Goal: Information Seeking & Learning: Learn about a topic

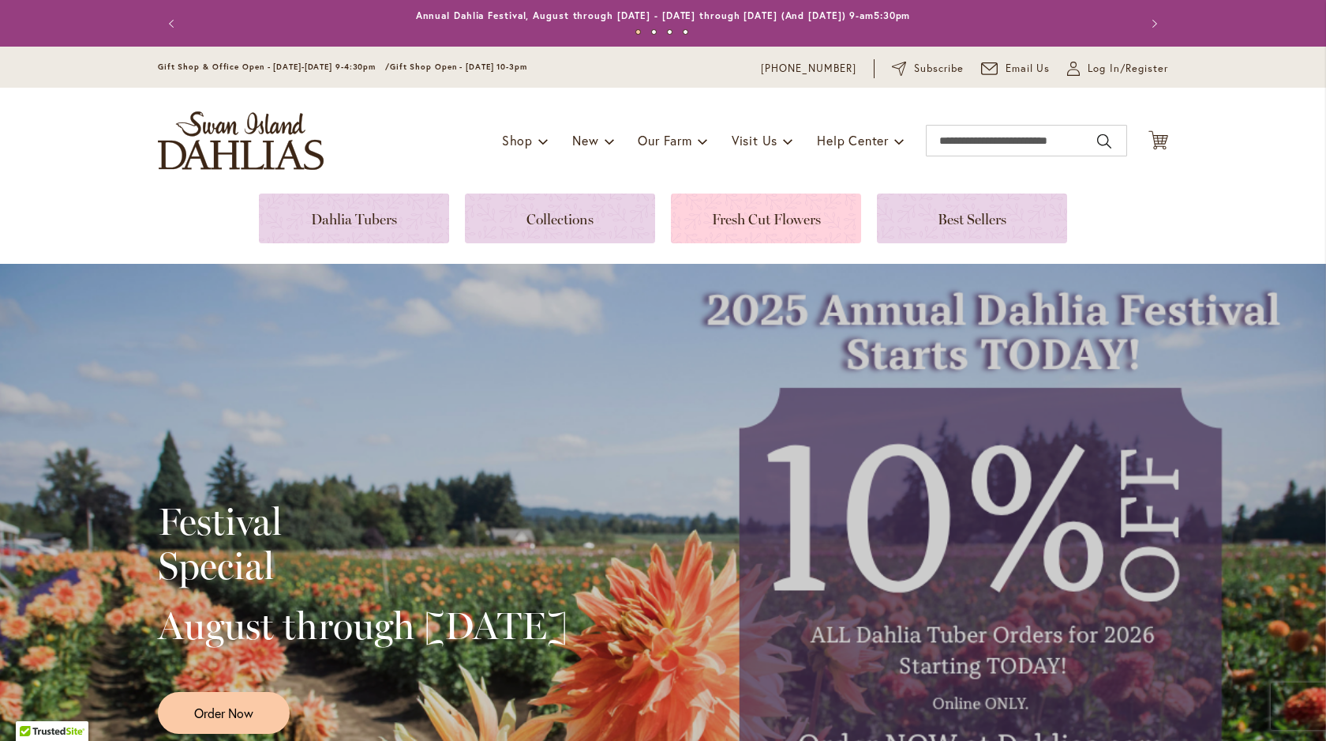
click at [756, 224] on link at bounding box center [766, 218] width 190 height 50
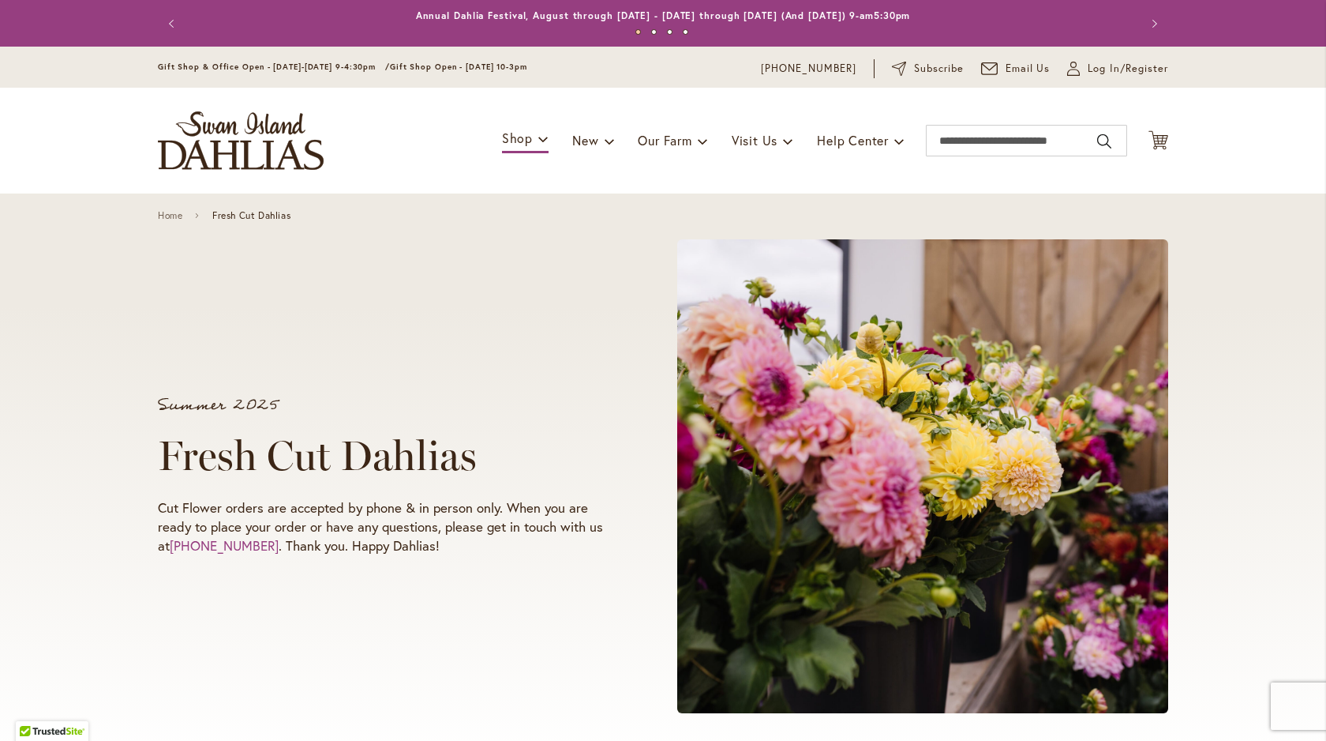
click at [226, 141] on img "store logo" at bounding box center [241, 140] width 166 height 58
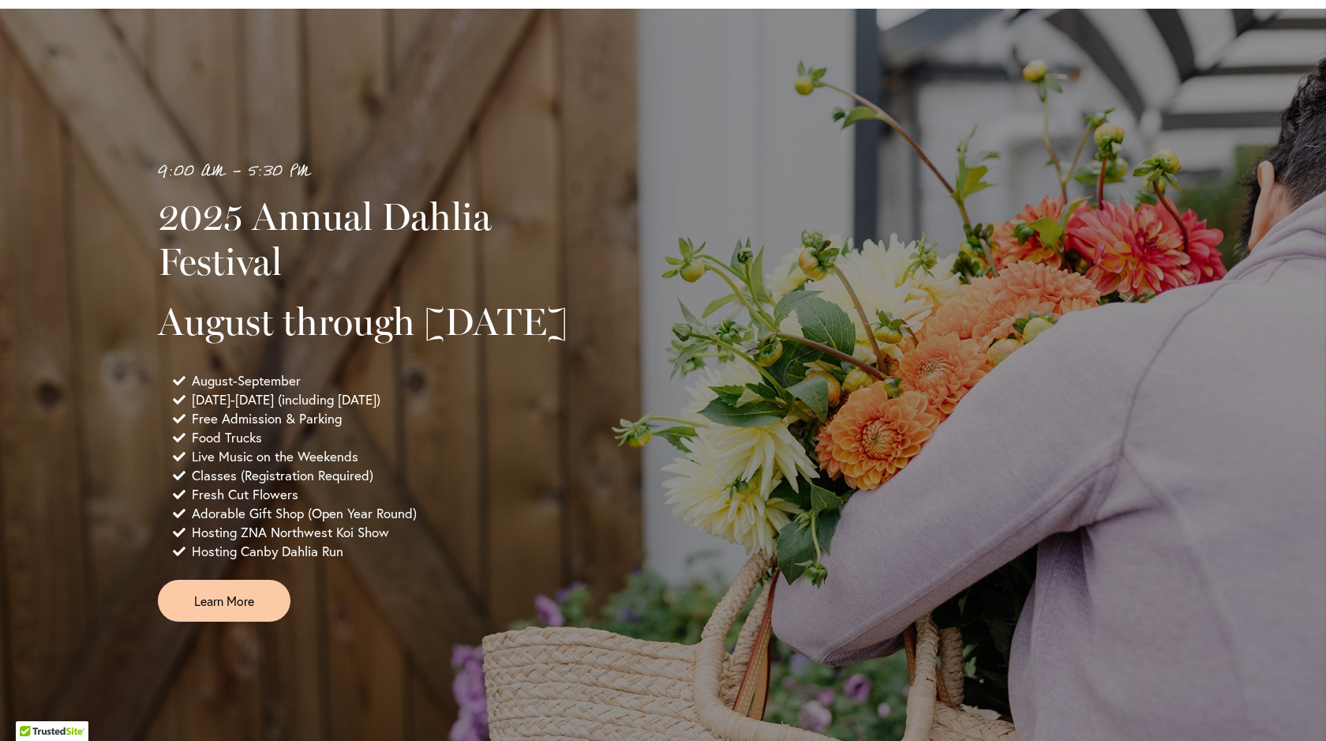
scroll to position [1118, 0]
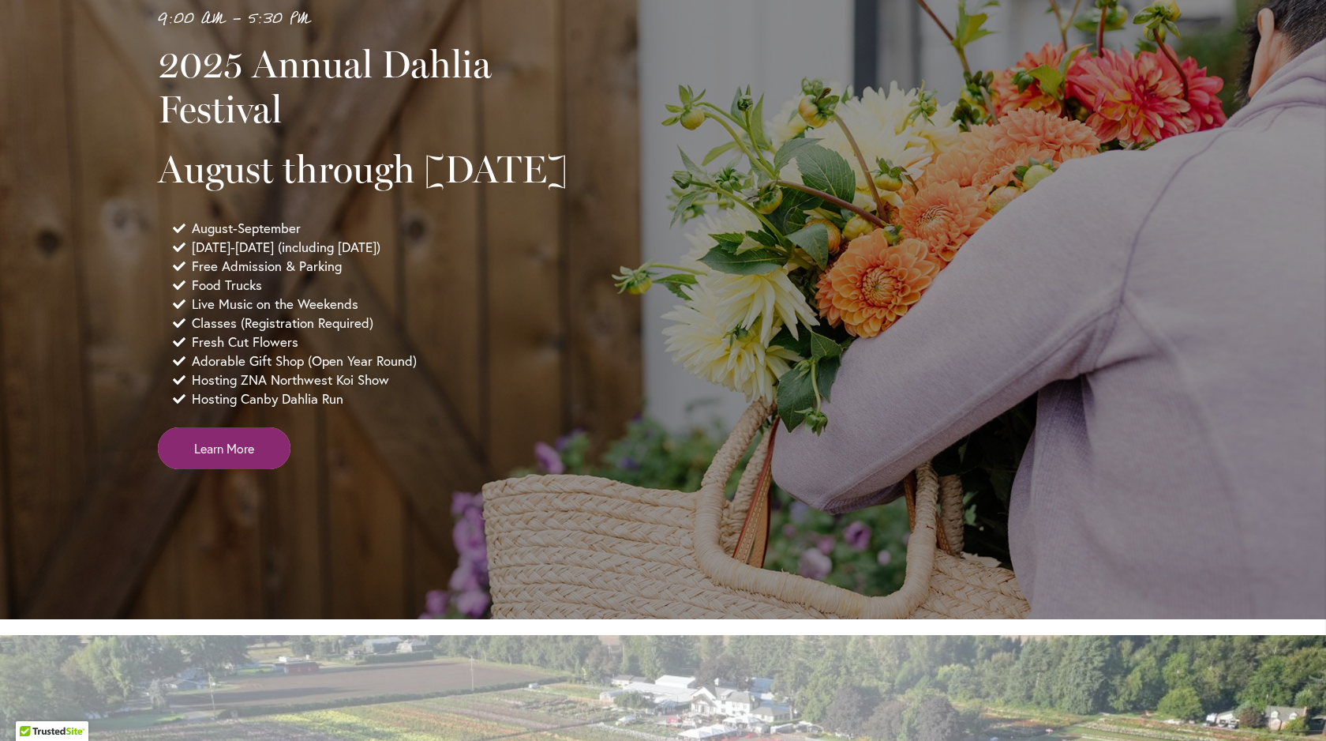
click at [219, 469] on link "Learn More" at bounding box center [224, 448] width 133 height 42
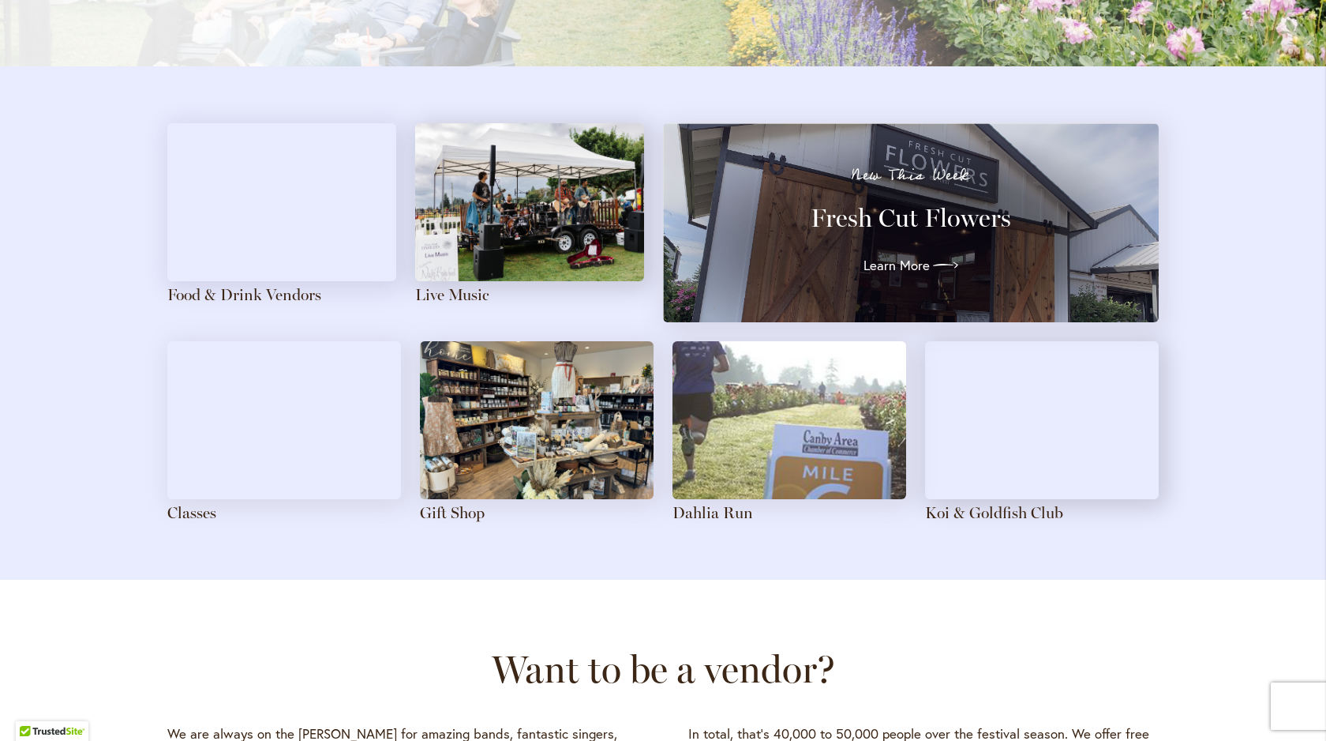
scroll to position [1699, 0]
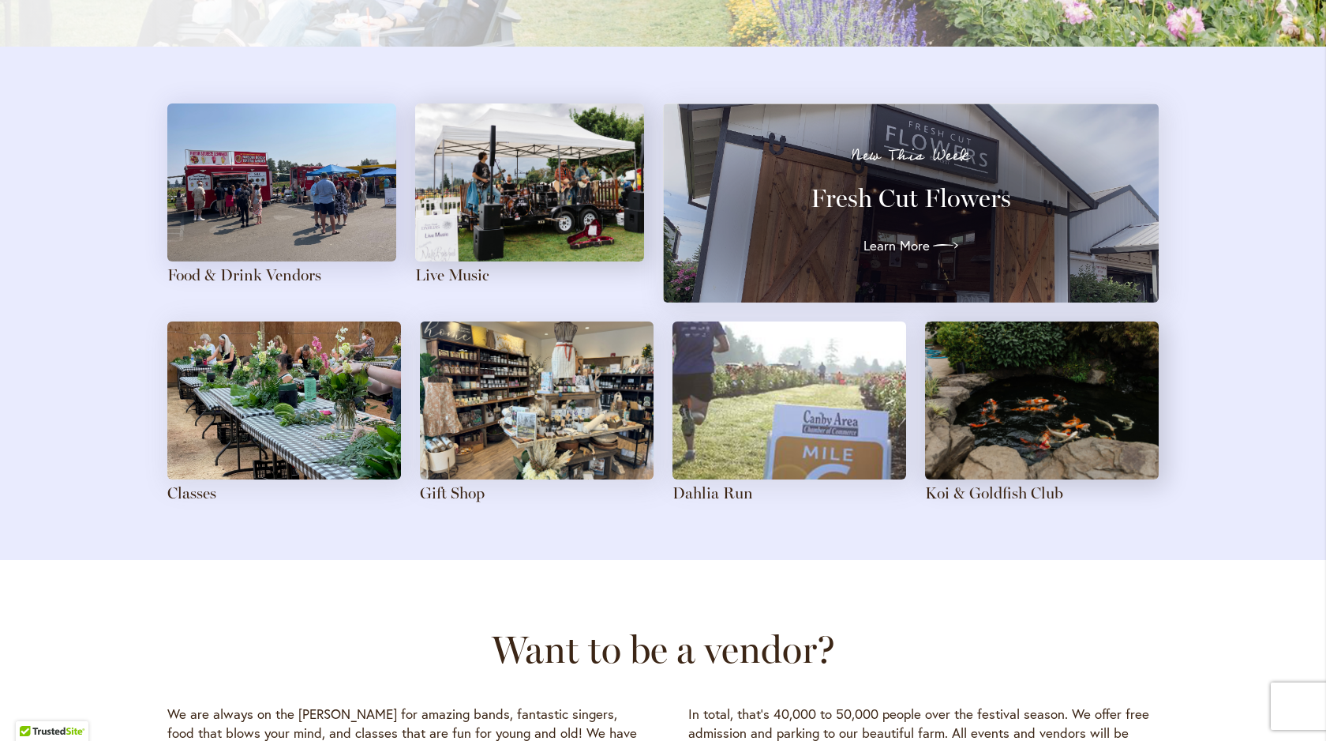
click at [1047, 424] on img at bounding box center [1042, 400] width 234 height 158
click at [1050, 418] on img at bounding box center [1042, 400] width 234 height 158
click at [1017, 493] on link "Koi & Goldfish Club" at bounding box center [994, 492] width 138 height 19
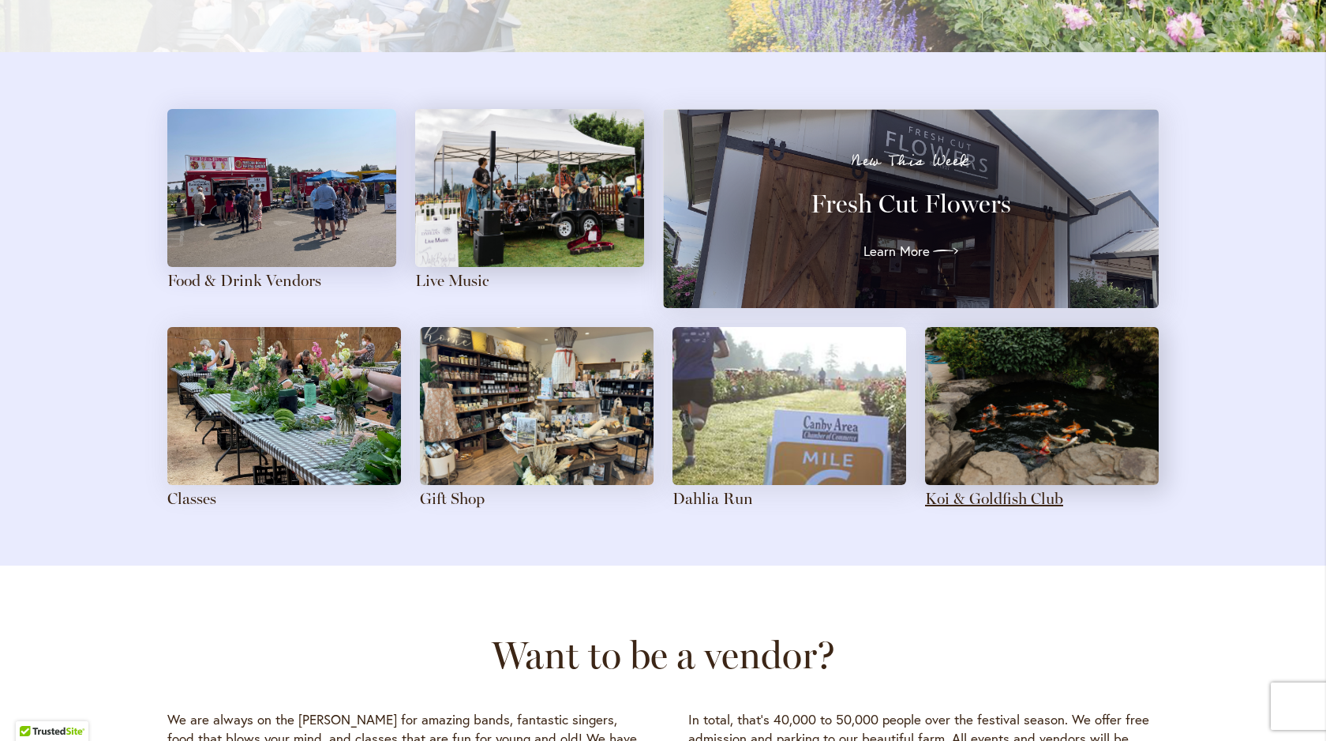
scroll to position [1701, 0]
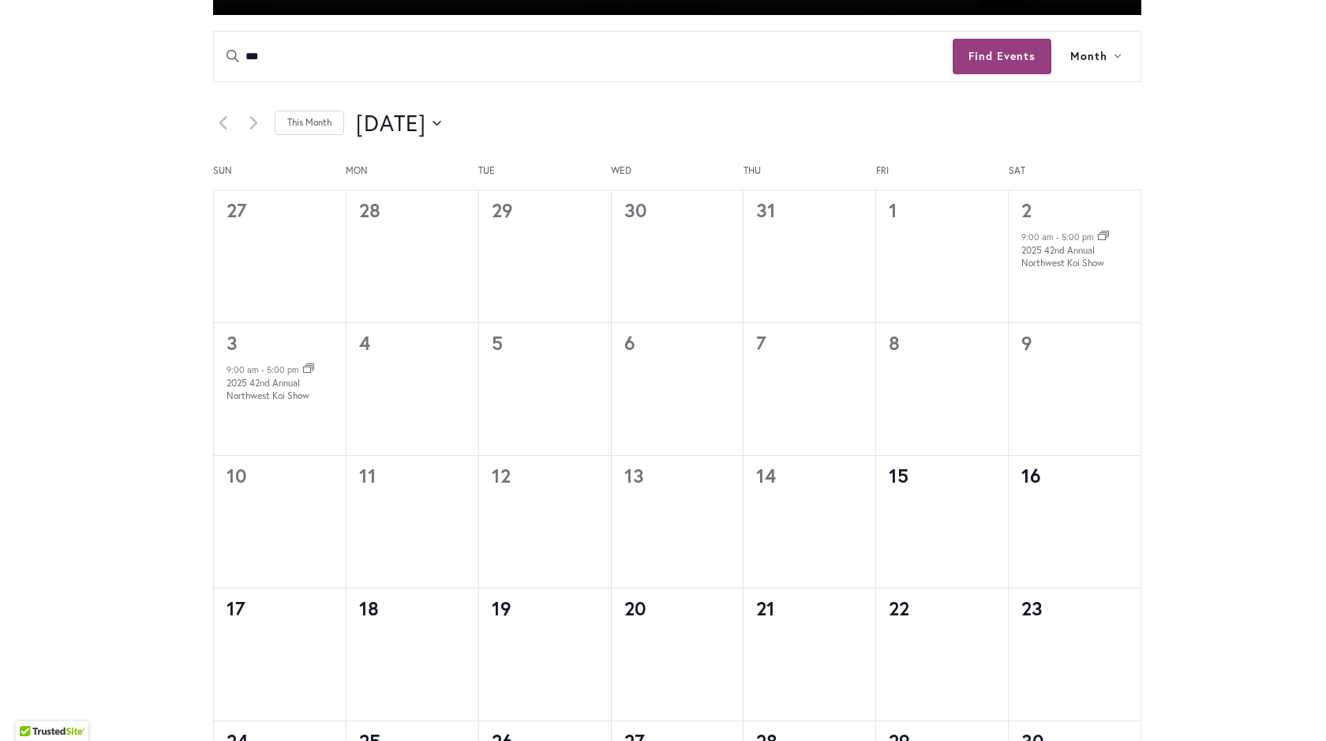
scroll to position [708, 0]
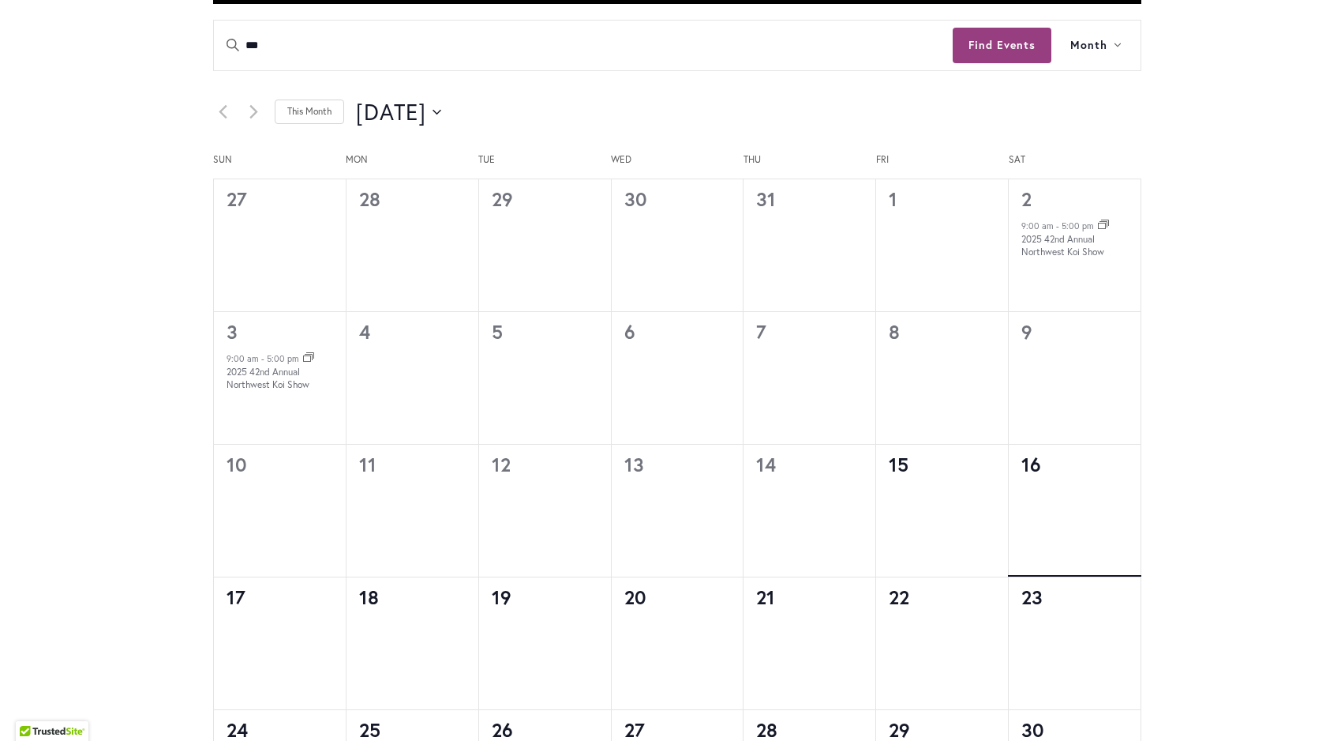
click at [1037, 471] on time "16" at bounding box center [1032, 464] width 20 height 25
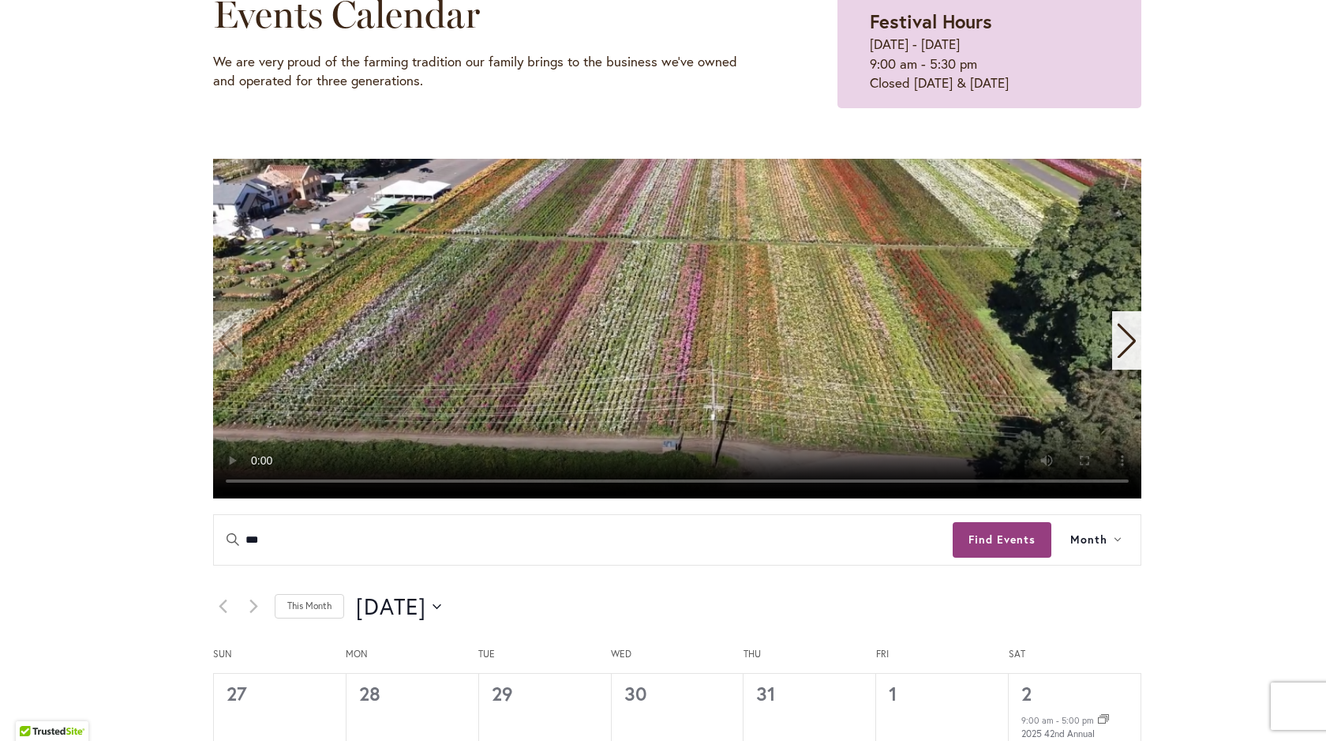
scroll to position [0, 0]
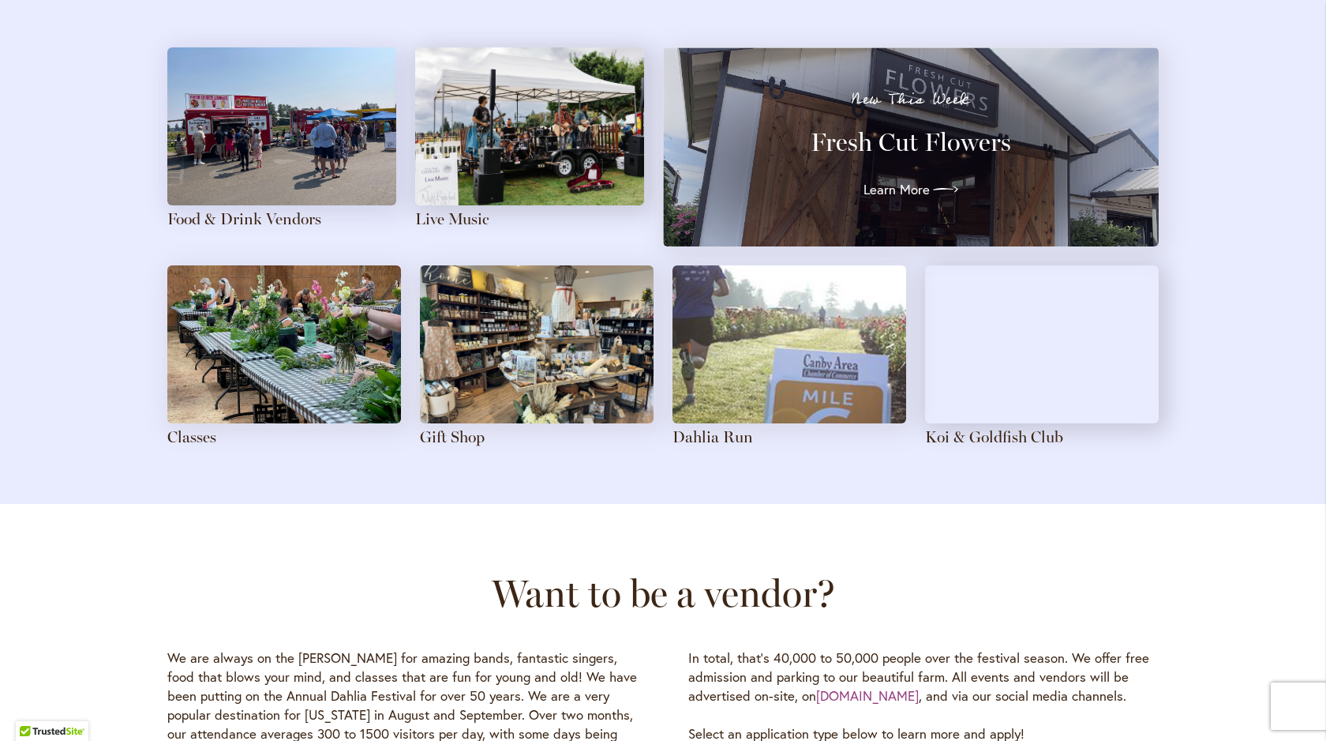
scroll to position [1761, 0]
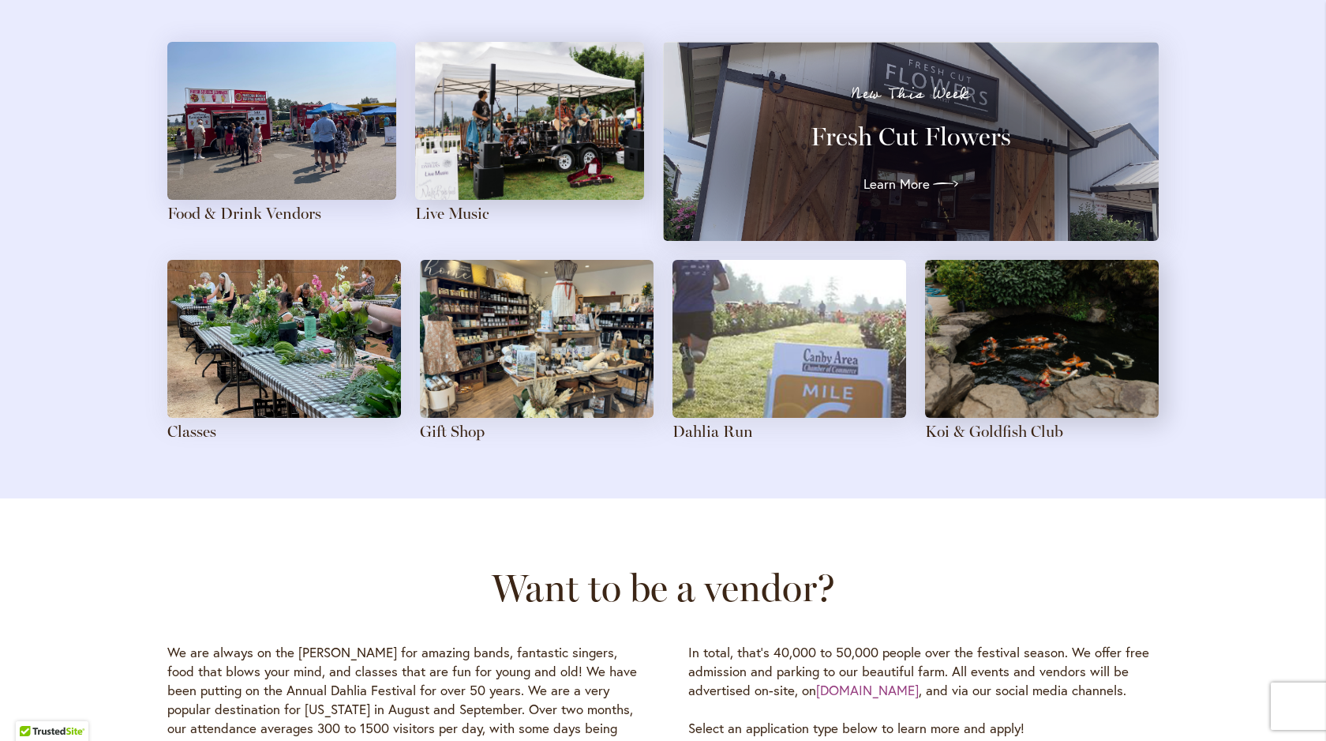
click at [248, 159] on img at bounding box center [281, 121] width 229 height 158
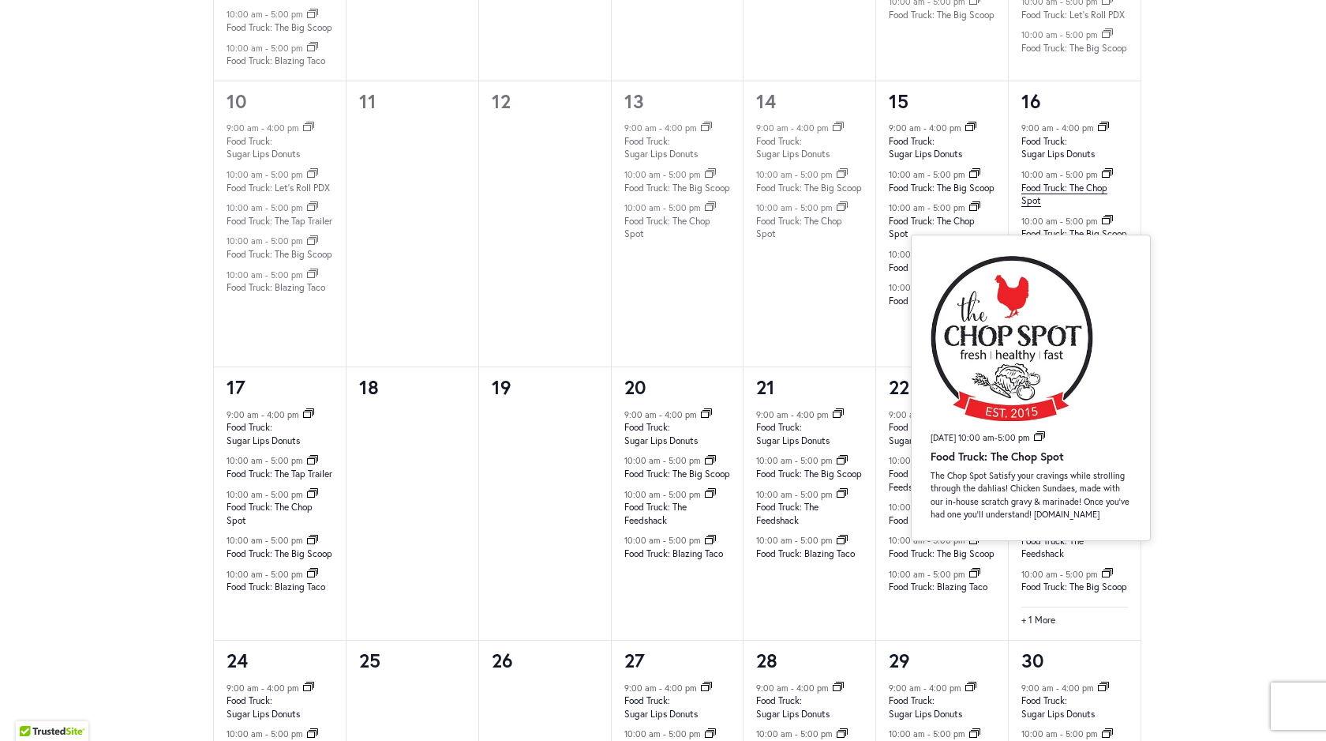
scroll to position [1425, 0]
